Goal: Task Accomplishment & Management: Use online tool/utility

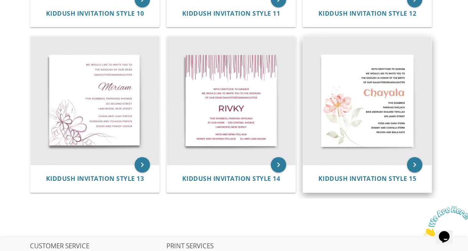
scroll to position [784, 0]
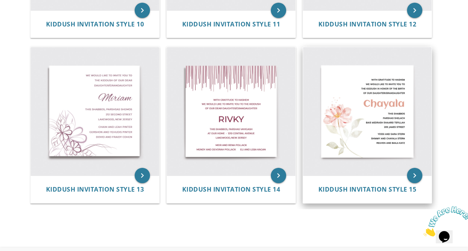
click at [369, 134] on img at bounding box center [367, 111] width 129 height 129
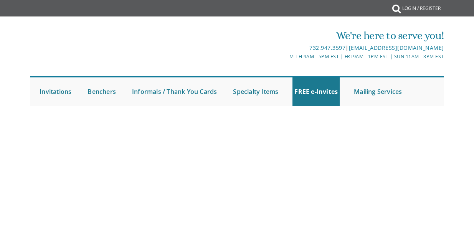
click at [382, 191] on body "My Cart {{shoppingcart.totalQuantityDisplay}} Total: {{shoppingcart.subtotal}} …" at bounding box center [237, 125] width 474 height 251
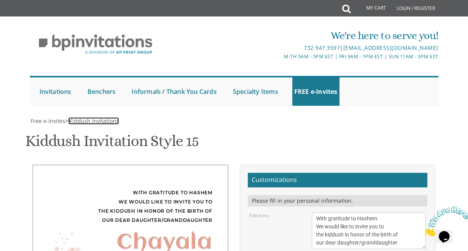
click at [98, 120] on span "Kiddush Invitations" at bounding box center [94, 120] width 50 height 7
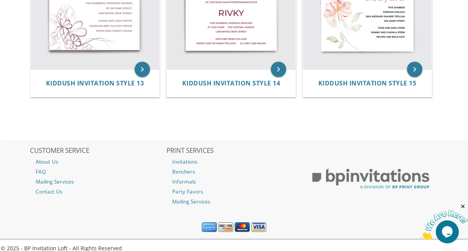
scroll to position [899, 0]
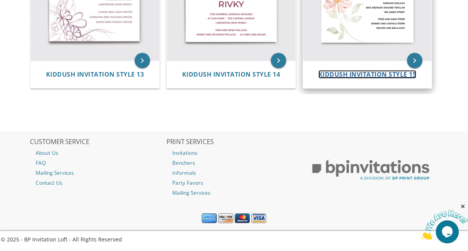
click at [357, 73] on span "Kiddush Invitation Style 15" at bounding box center [368, 74] width 98 height 8
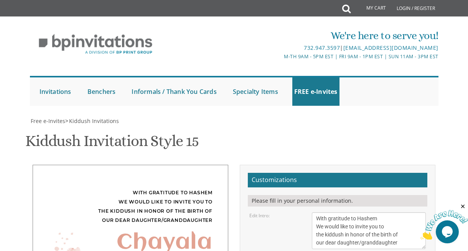
scroll to position [115, 0]
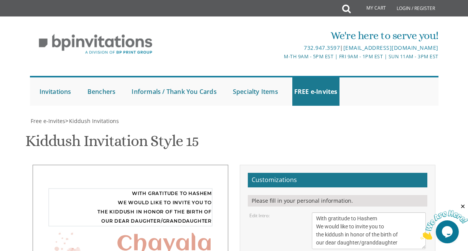
click at [317, 213] on textarea "With gratitude to Hashem We would like to invite you to the kiddush in honor of…" at bounding box center [369, 231] width 114 height 37
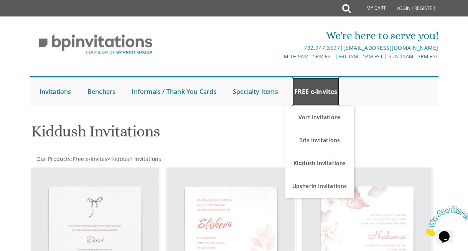
click at [313, 91] on link "FREE e-Invites" at bounding box center [316, 92] width 47 height 28
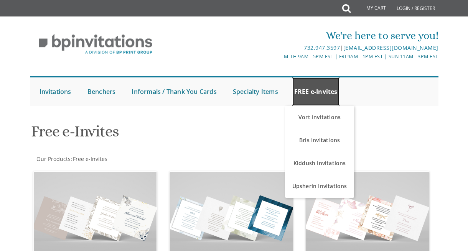
click at [311, 87] on link "FREE e-Invites" at bounding box center [316, 92] width 47 height 28
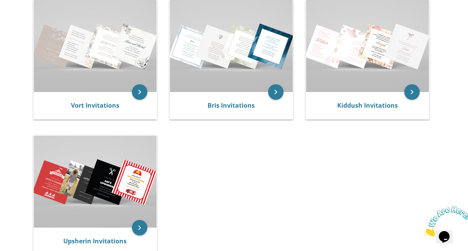
scroll to position [192, 0]
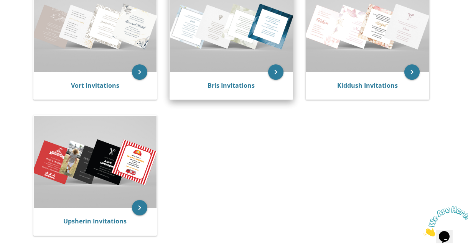
click at [228, 27] on img at bounding box center [231, 26] width 123 height 92
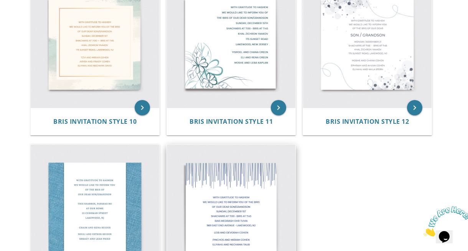
scroll to position [845, 0]
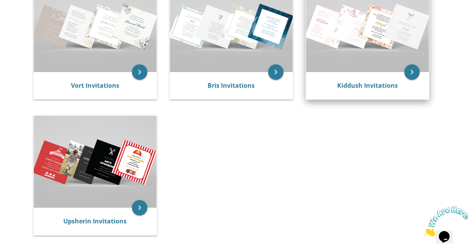
click at [374, 47] on img at bounding box center [367, 26] width 123 height 92
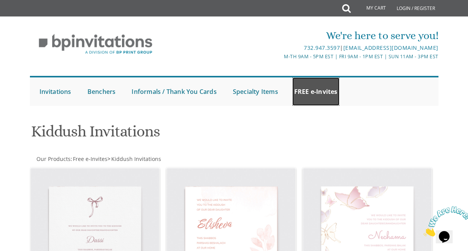
click at [316, 90] on link "FREE e-Invites" at bounding box center [316, 92] width 47 height 28
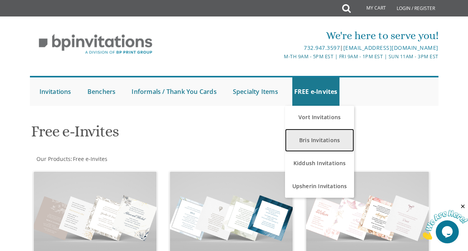
click at [318, 139] on link "Bris Invitations" at bounding box center [319, 140] width 69 height 23
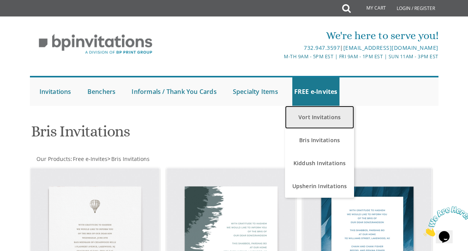
click at [314, 116] on link "Vort Invitations" at bounding box center [319, 117] width 69 height 23
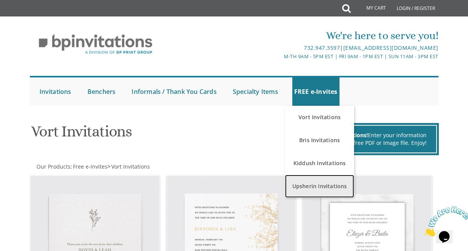
click at [326, 187] on link "Upsherin Invitations" at bounding box center [319, 186] width 69 height 23
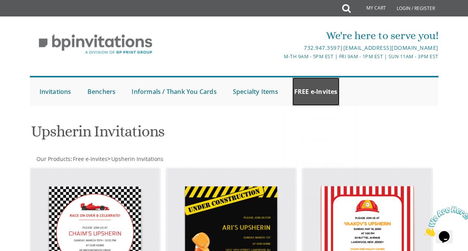
click at [319, 94] on link "FREE e-Invites" at bounding box center [316, 92] width 47 height 28
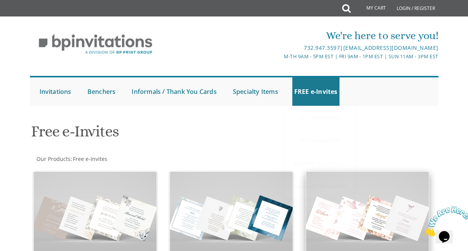
click at [376, 225] on img at bounding box center [367, 218] width 123 height 92
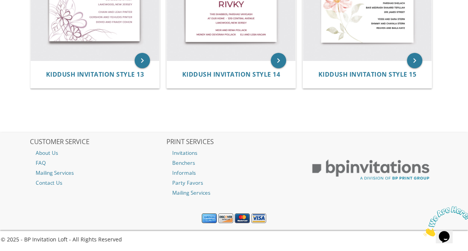
scroll to position [745, 0]
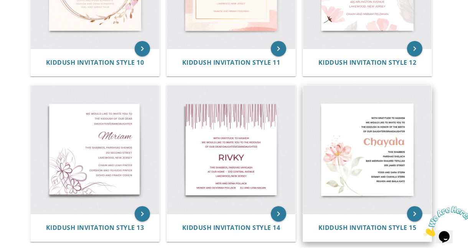
click at [394, 148] on img at bounding box center [367, 150] width 129 height 129
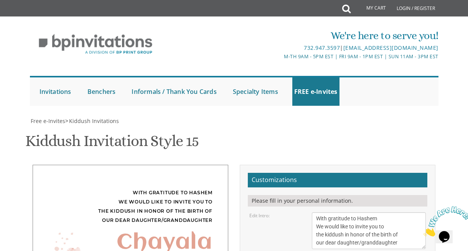
scroll to position [115, 0]
drag, startPoint x: 342, startPoint y: 169, endPoint x: 310, endPoint y: 167, distance: 32.3
type textarea "Zissi"
drag, startPoint x: 317, startPoint y: 190, endPoint x: 328, endPoint y: 190, distance: 11.1
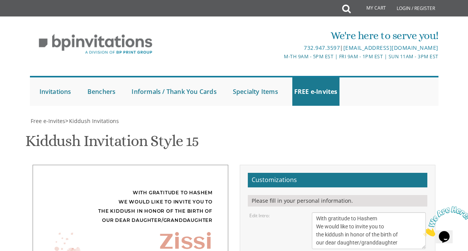
drag, startPoint x: 387, startPoint y: 187, endPoint x: 358, endPoint y: 190, distance: 28.6
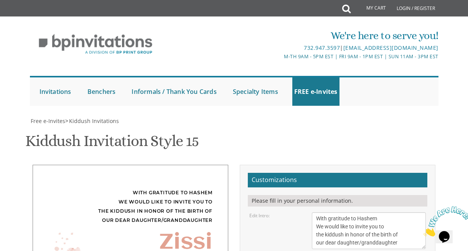
drag, startPoint x: 344, startPoint y: 198, endPoint x: 314, endPoint y: 198, distance: 29.2
drag, startPoint x: 319, startPoint y: 213, endPoint x: 329, endPoint y: 214, distance: 9.3
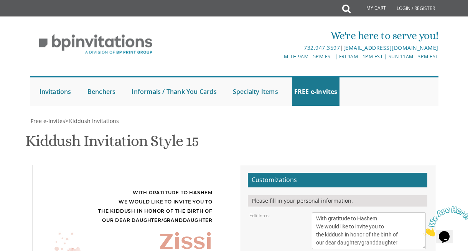
type textarea "Shabbos Parshas Re'eh Chof-Tes Menachem Av/August 23 at 11:15 a.m. 132 Hearth C…"
drag, startPoint x: 317, startPoint y: 157, endPoint x: 375, endPoint y: 175, distance: 61.4
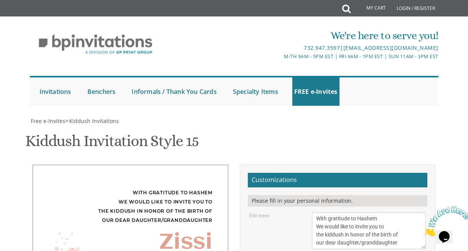
type textarea "Avrohom Chaim and Yehudis Birnbaum Shmuel and Chaya Birnbaum Shmarya Yitzchok a…"
